Goal: Find specific page/section: Find specific page/section

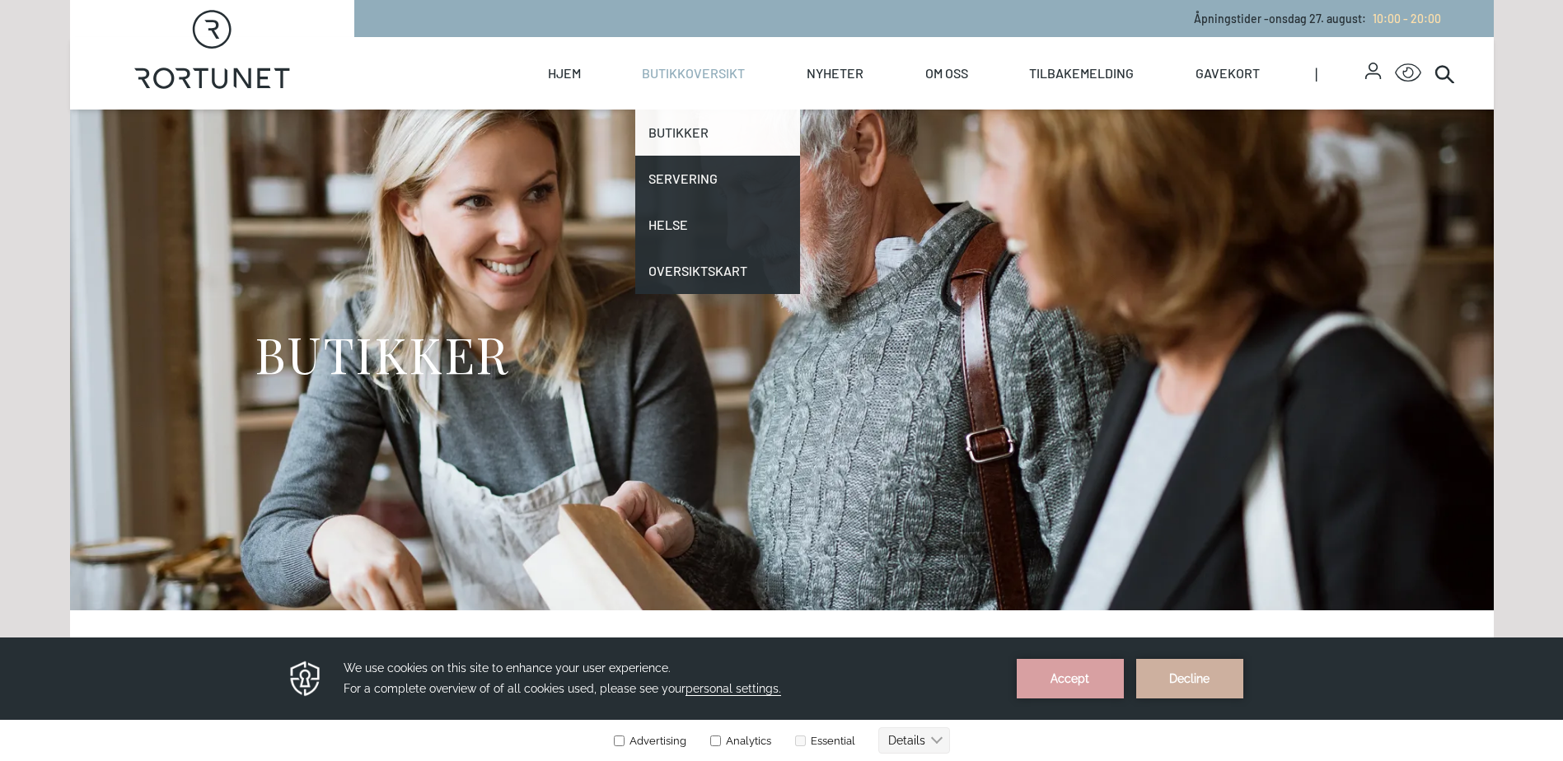
click at [675, 140] on link "Butikker" at bounding box center [717, 133] width 165 height 46
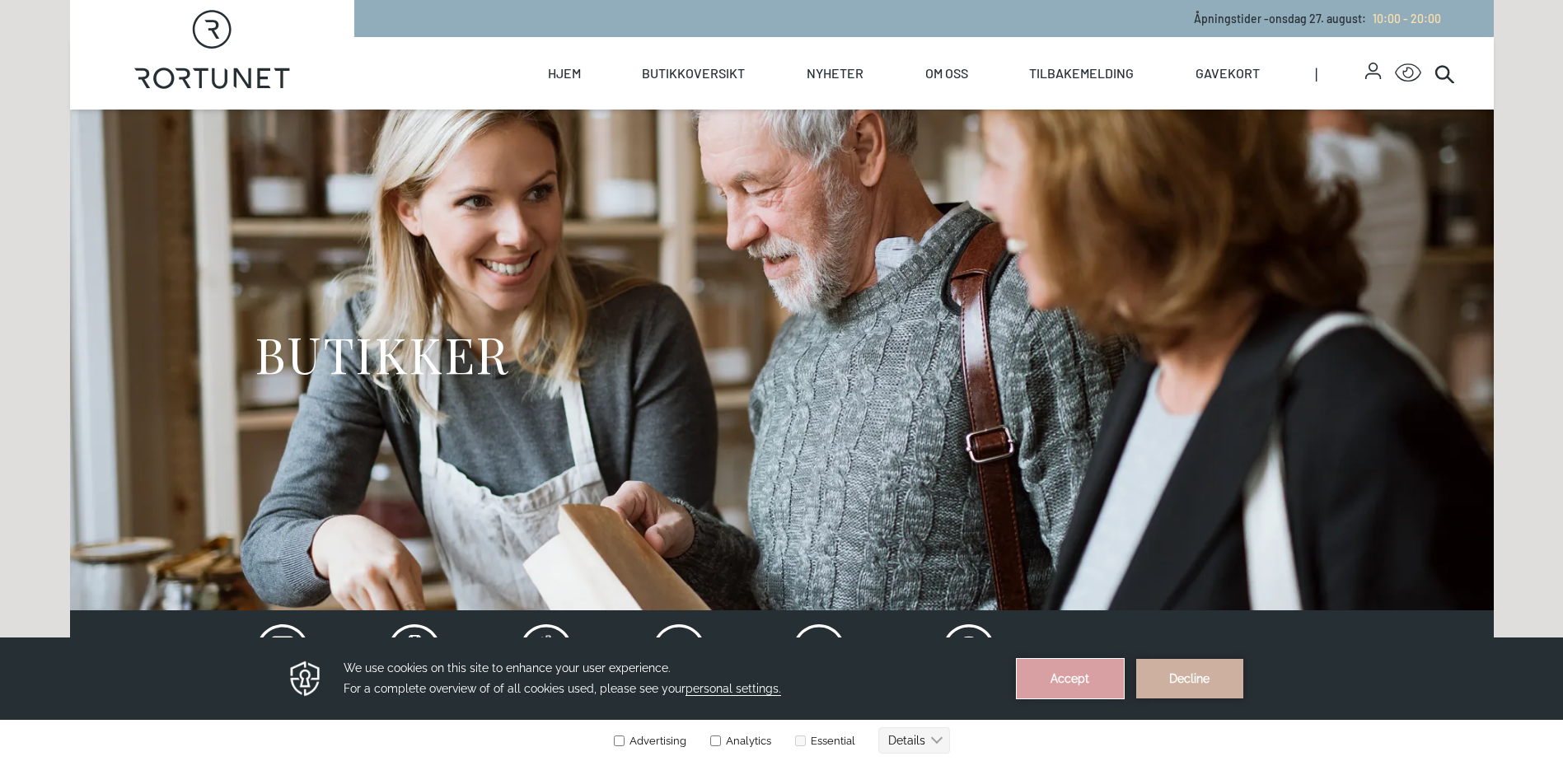
click at [1083, 685] on button "Accept" at bounding box center [1070, 679] width 107 height 40
